Goal: Navigation & Orientation: Find specific page/section

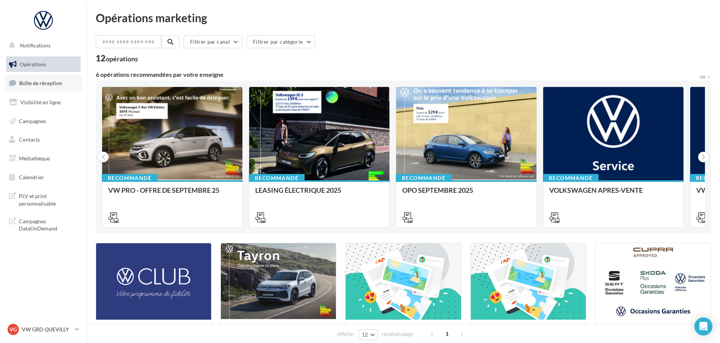
click at [39, 78] on link "Boîte de réception" at bounding box center [44, 83] width 78 height 16
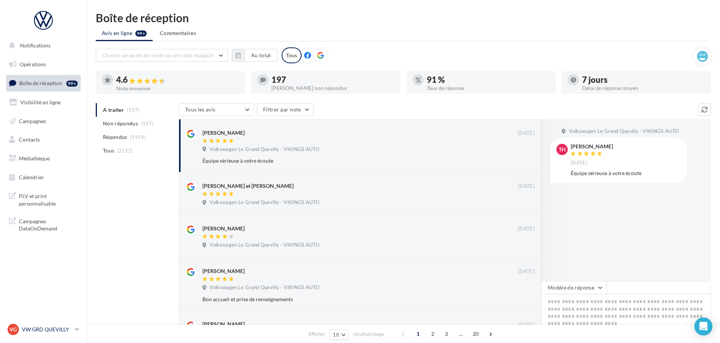
click at [40, 333] on p "VW GRD QUEVILLY" at bounding box center [47, 330] width 50 height 8
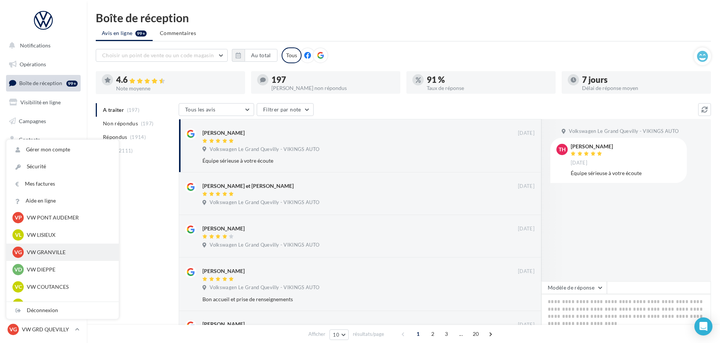
scroll to position [151, 0]
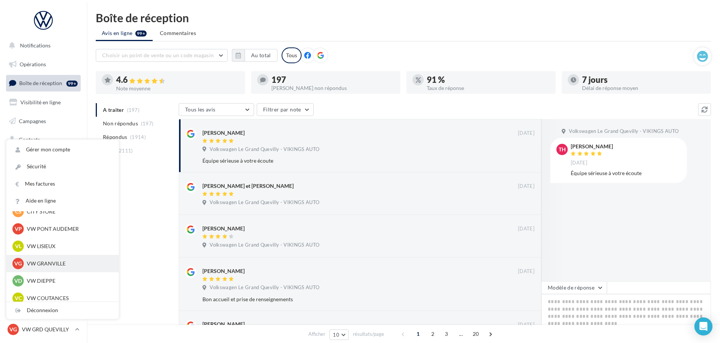
click at [46, 262] on p "VW GRANVILLE" at bounding box center [68, 264] width 83 height 8
